Goal: Information Seeking & Learning: Compare options

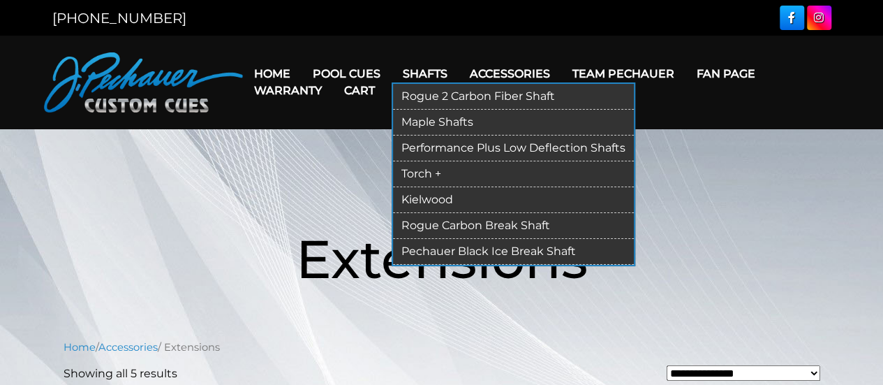
click at [496, 94] on link "Rogue 2 Carbon Fiber Shaft" at bounding box center [513, 97] width 241 height 26
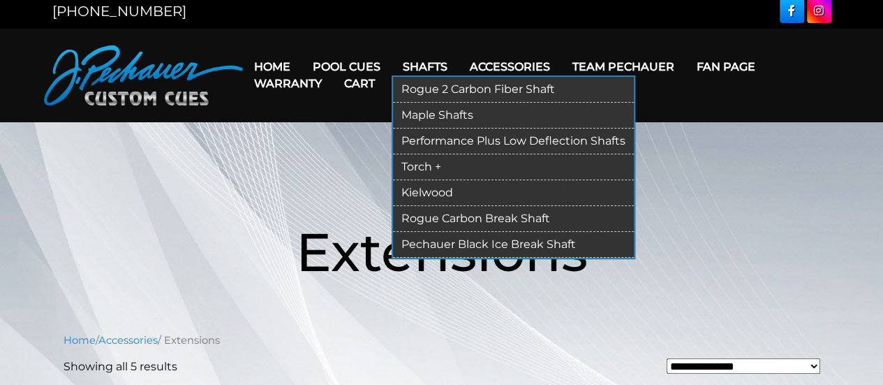
scroll to position [6, 0]
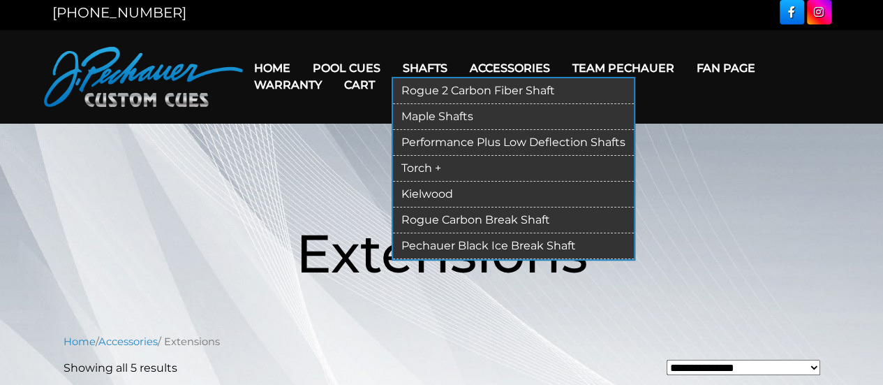
click at [433, 192] on link "Kielwood" at bounding box center [513, 194] width 241 height 26
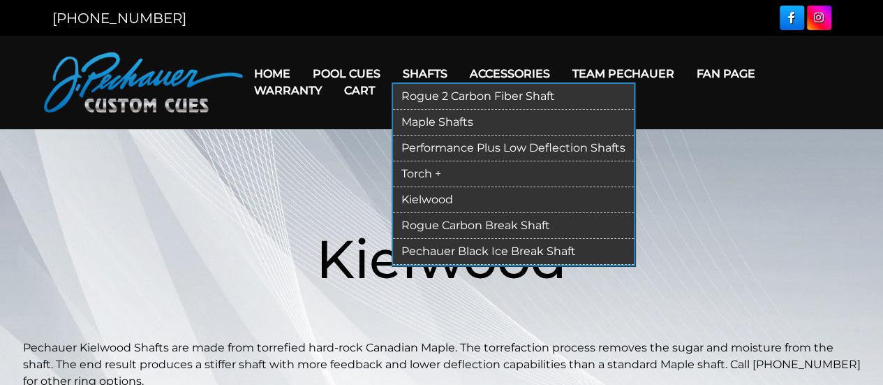
click at [454, 245] on link "Pechauer Black Ice Break Shaft" at bounding box center [513, 252] width 241 height 26
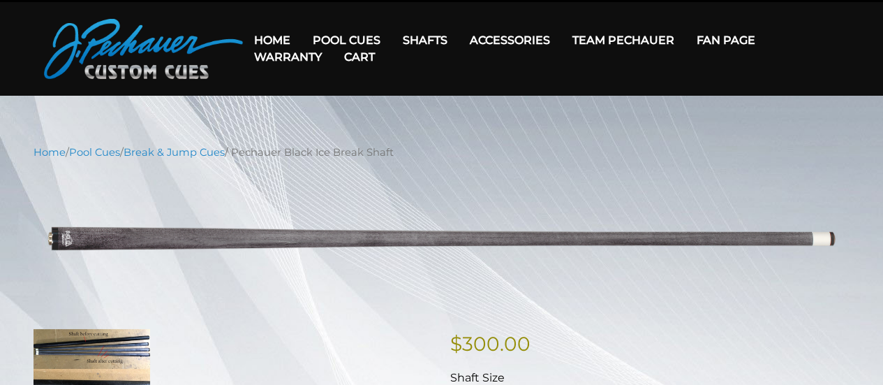
scroll to position [31, 0]
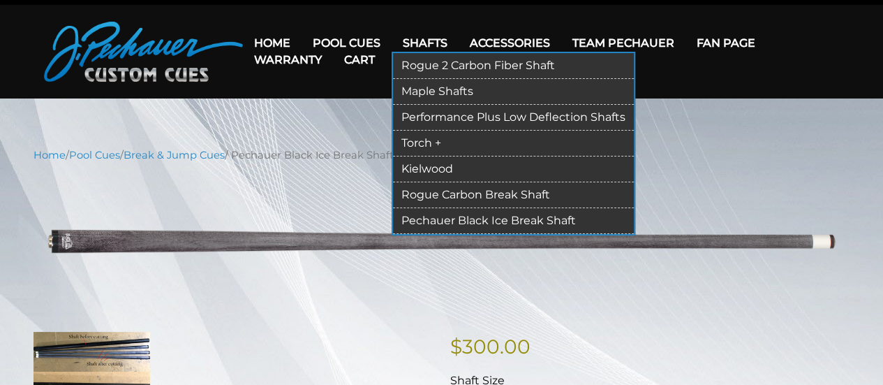
click at [491, 198] on link "Rogue Carbon Break Shaft" at bounding box center [513, 195] width 241 height 26
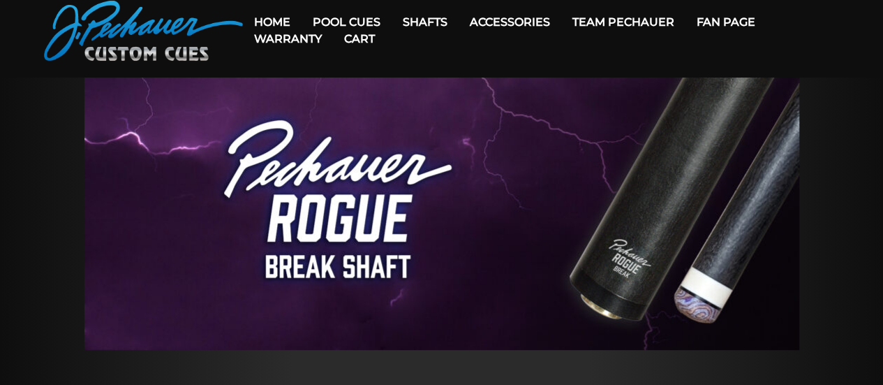
scroll to position [50, 0]
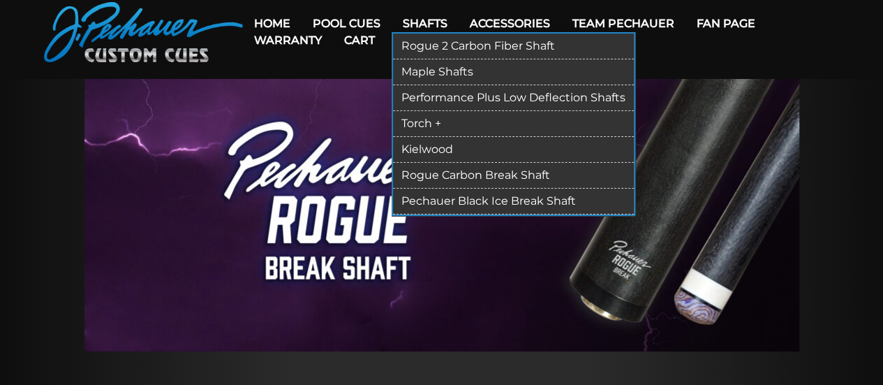
click at [445, 61] on link "Maple Shafts" at bounding box center [513, 72] width 241 height 26
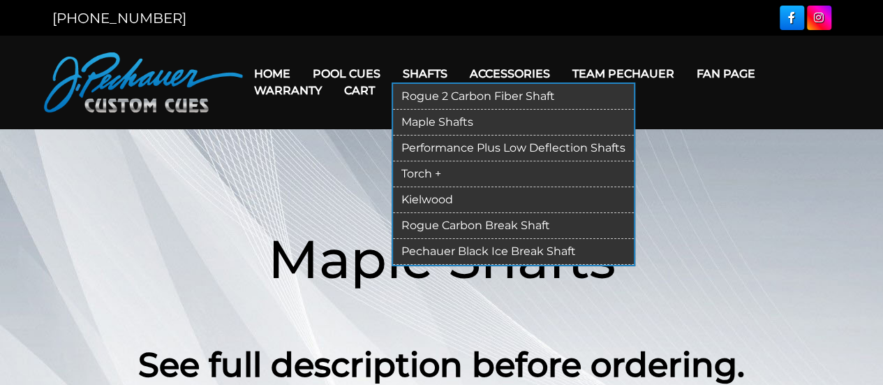
click at [454, 147] on link "Performance Plus Low Deflection Shafts" at bounding box center [513, 148] width 241 height 26
